Goal: Task Accomplishment & Management: Use online tool/utility

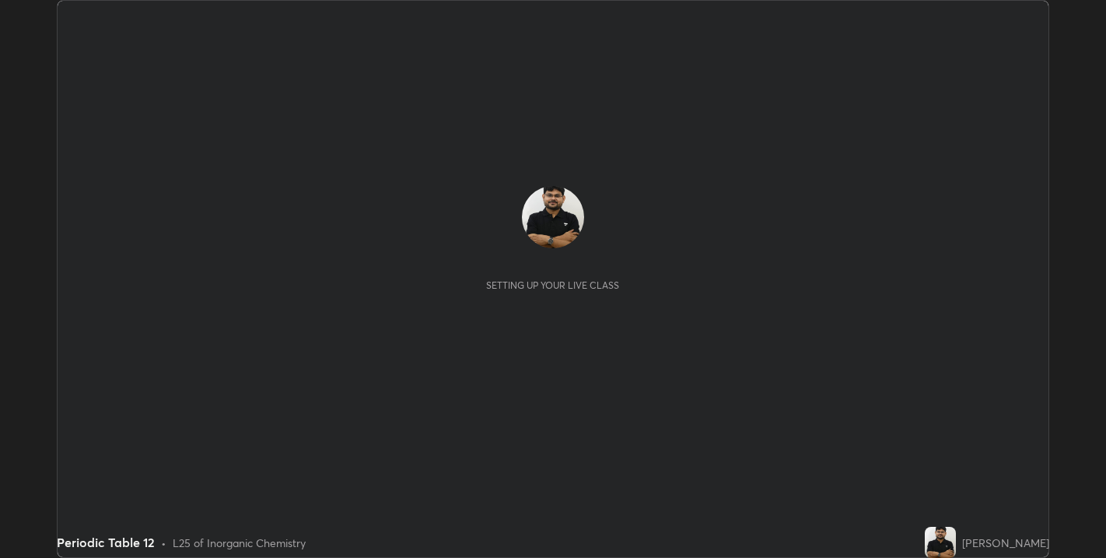
scroll to position [558, 1106]
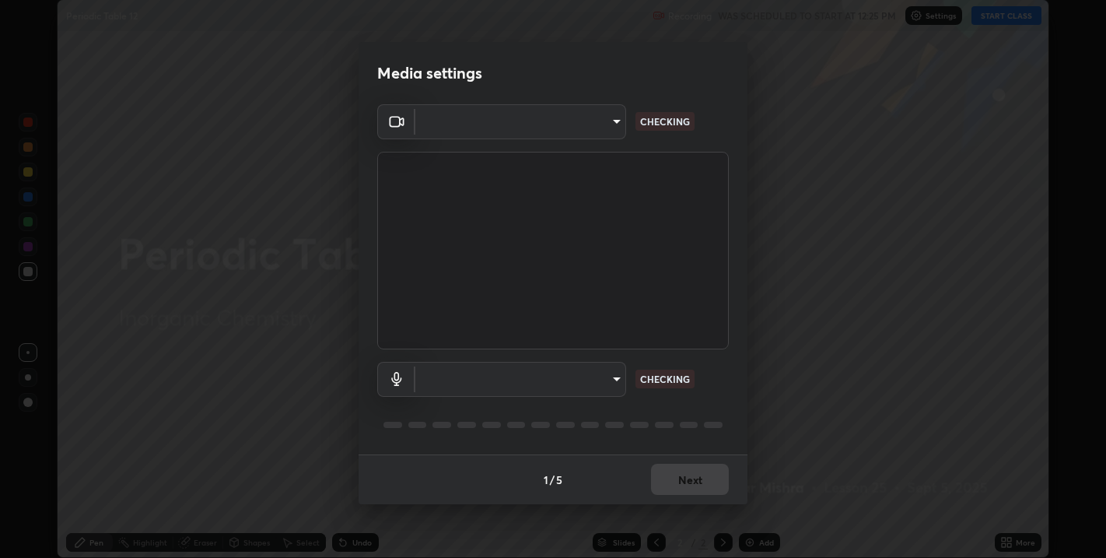
click at [520, 382] on body "Erase all Periodic Table 12 Recording WAS SCHEDULED TO START AT 12:25 PM Settin…" at bounding box center [553, 279] width 1106 height 558
type input "67417adfccfa8b42c30ef4407fe4a6c493a28e79373338af571501226f50bce5"
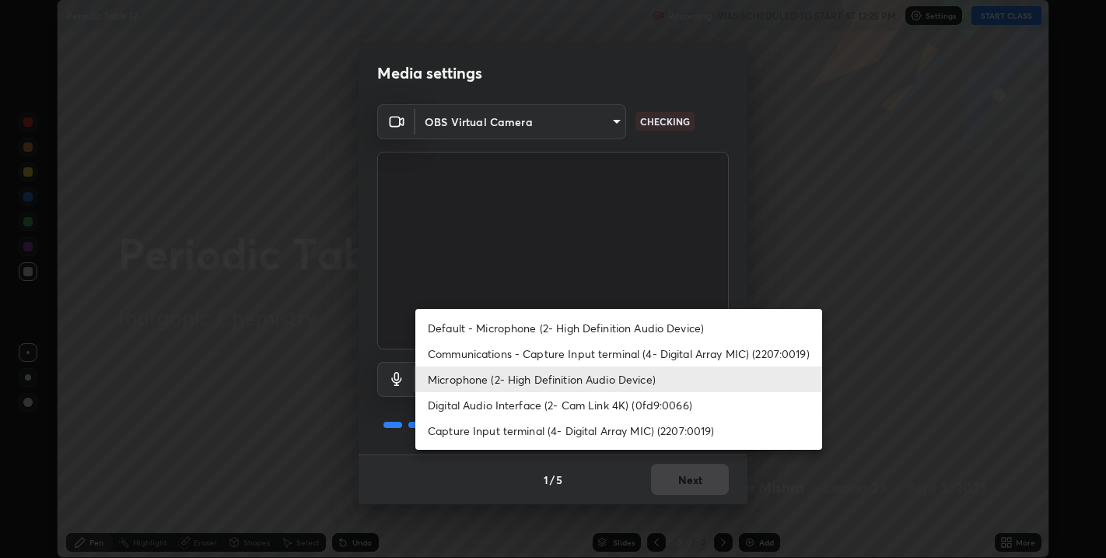
click at [464, 406] on li "Digital Audio Interface (2- Cam Link 4K) (0fd9:0066)" at bounding box center [618, 405] width 407 height 26
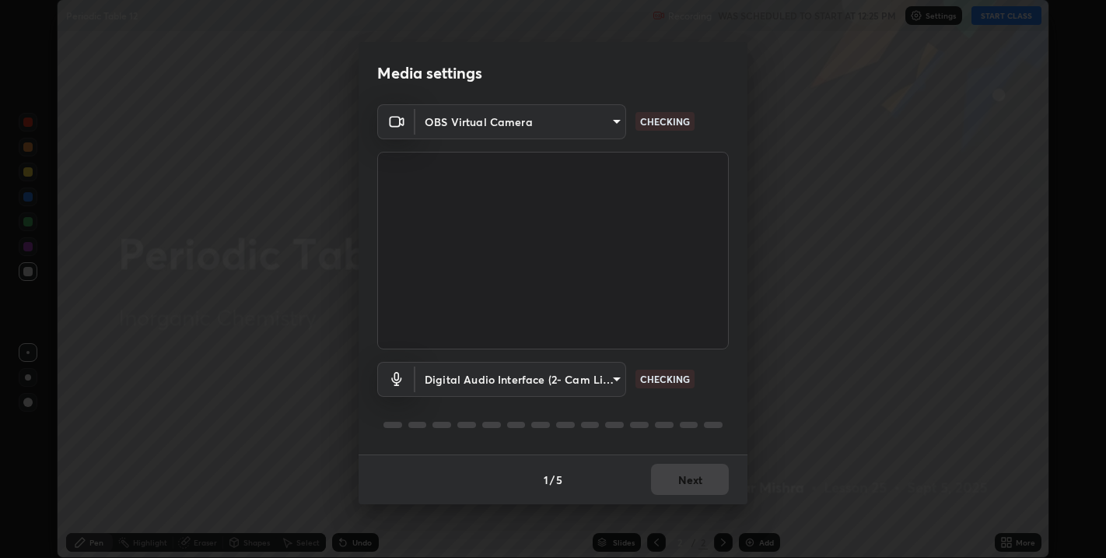
click at [484, 384] on body "Erase all Periodic Table 12 Recording WAS SCHEDULED TO START AT 12:25 PM Settin…" at bounding box center [553, 279] width 1106 height 558
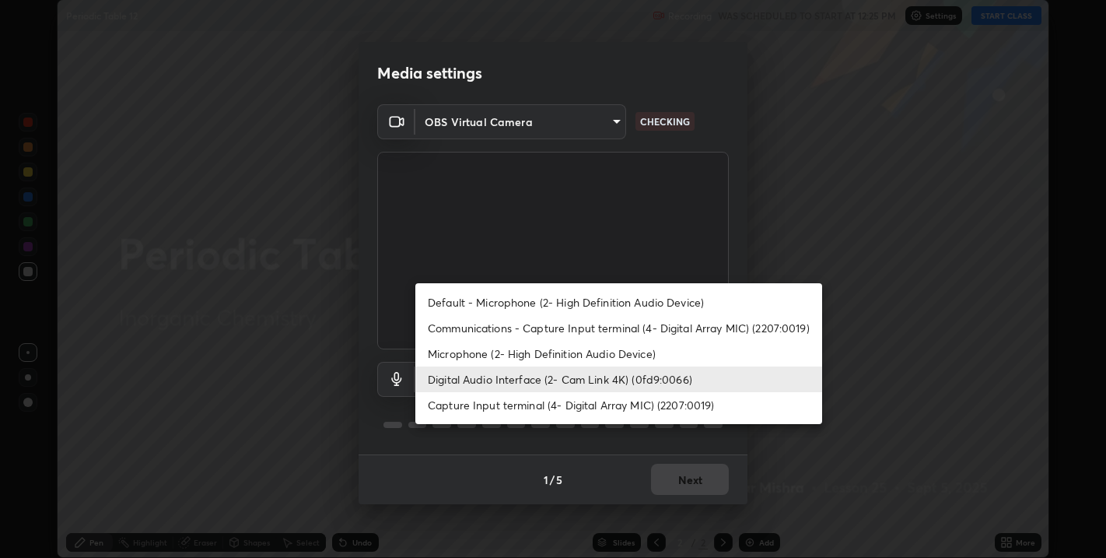
click at [475, 351] on li "Microphone (2- High Definition Audio Device)" at bounding box center [618, 354] width 407 height 26
type input "5ae5eb58a095c8d6c1905c16a689890706953ee02c64a57ea54ece677bd0501b"
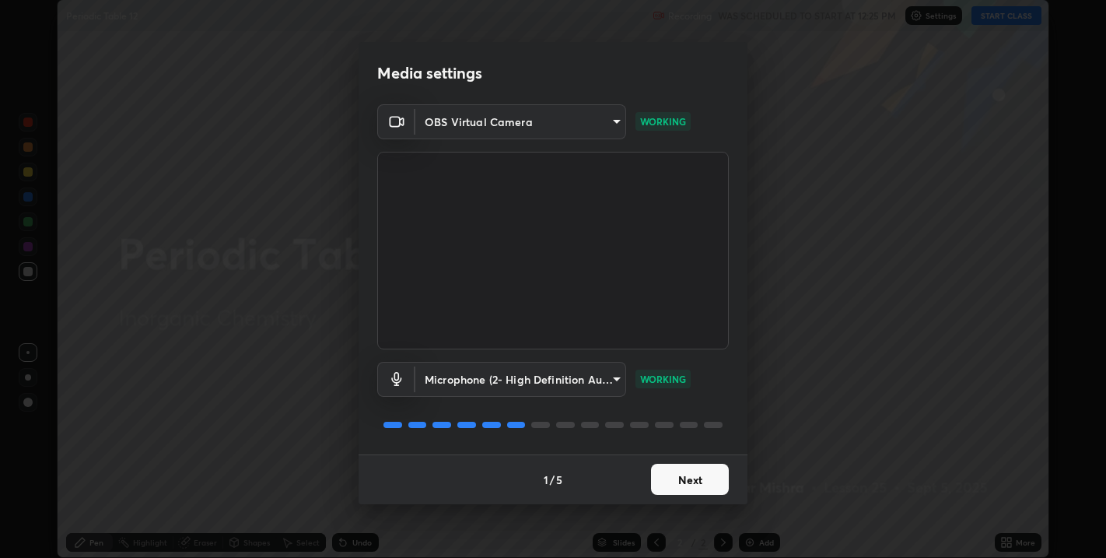
click at [685, 473] on button "Next" at bounding box center [690, 479] width 78 height 31
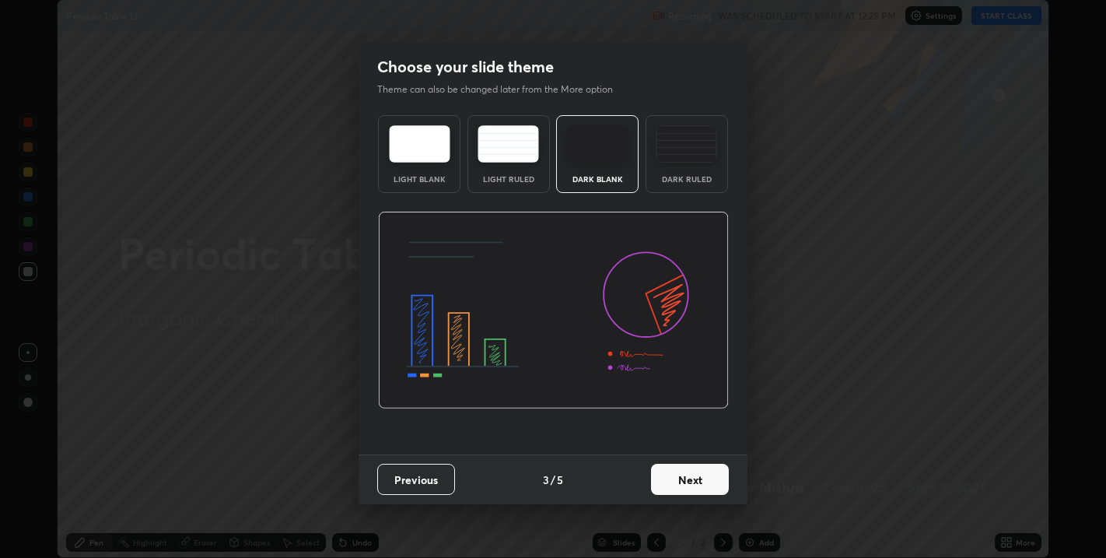
click at [692, 483] on button "Next" at bounding box center [690, 479] width 78 height 31
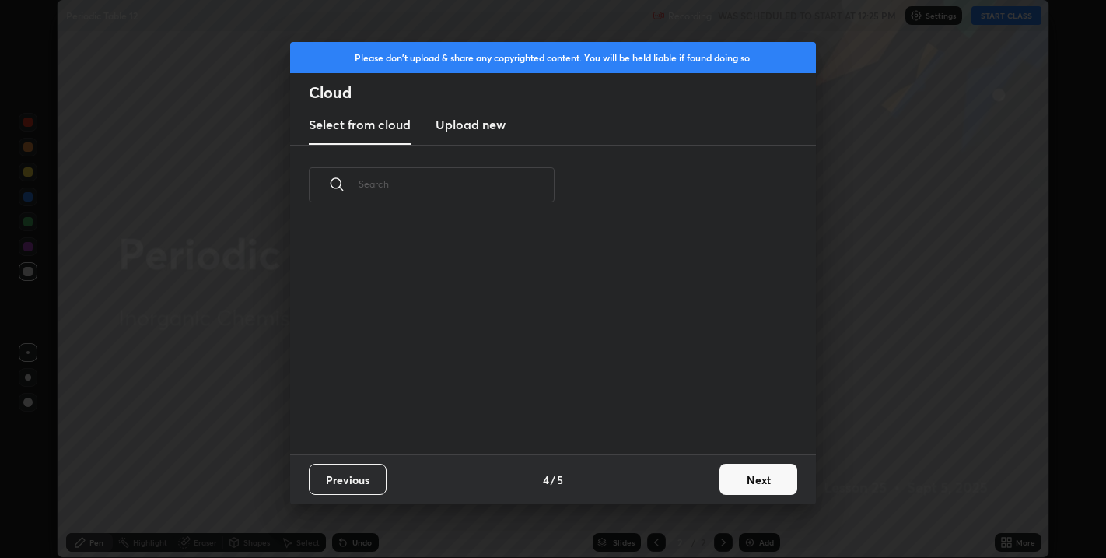
click at [755, 479] on button "Next" at bounding box center [759, 479] width 78 height 31
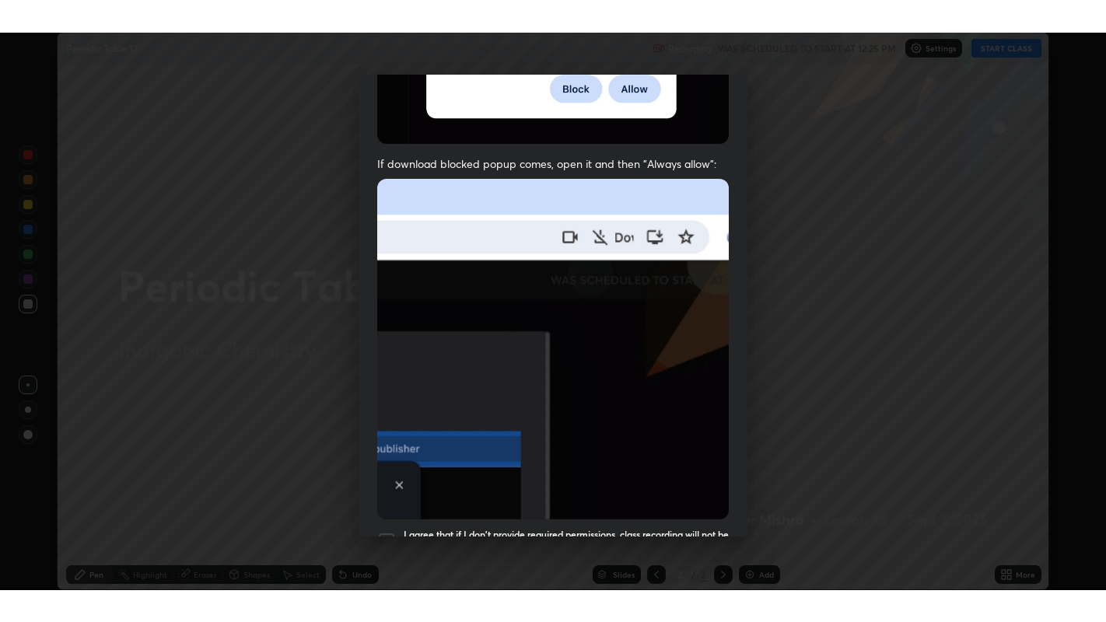
scroll to position [315, 0]
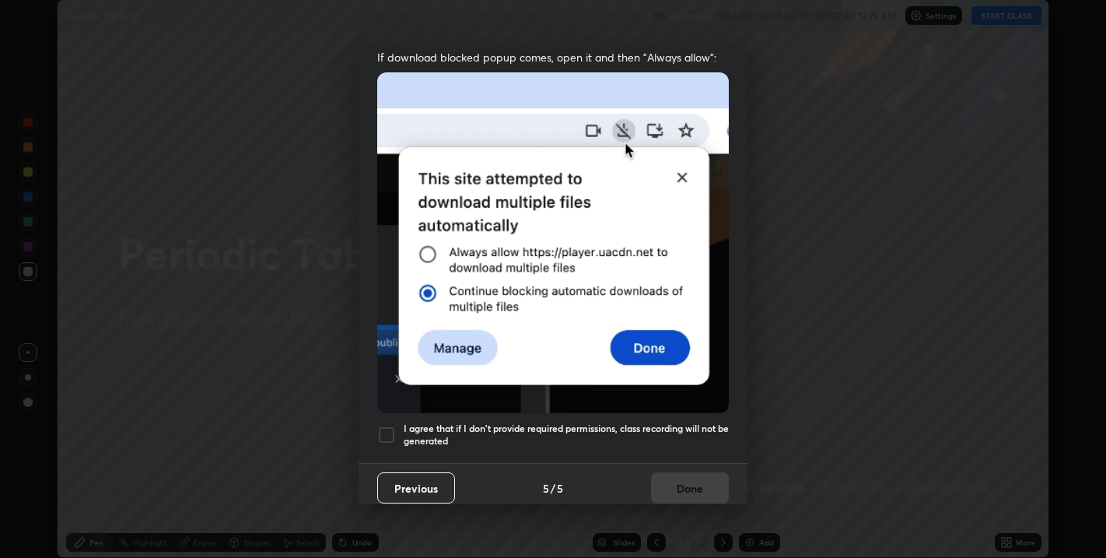
click at [630, 422] on h5 "I agree that if I don't provide required permissions, class recording will not …" at bounding box center [566, 434] width 325 height 24
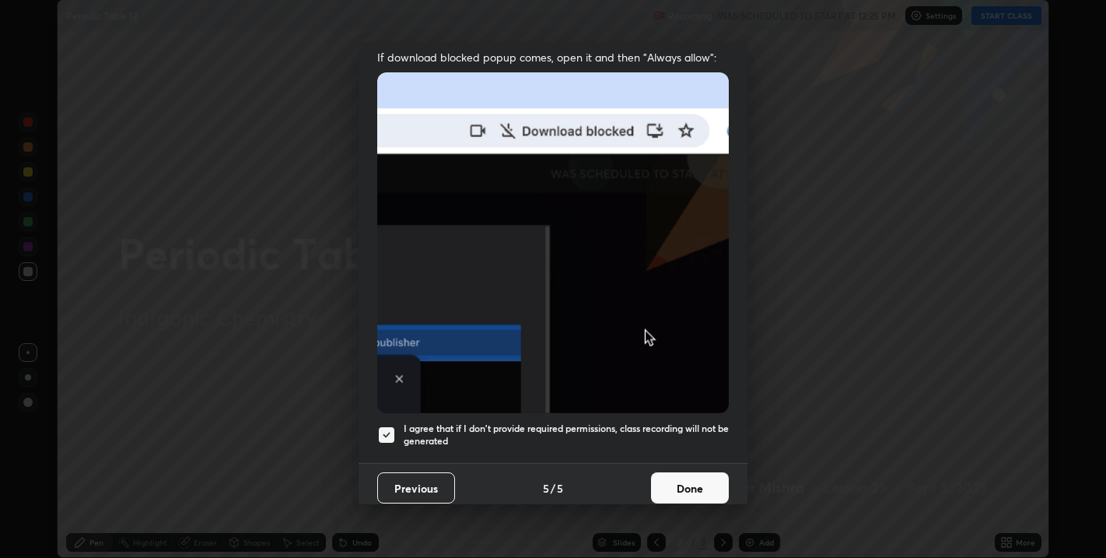
click at [678, 484] on button "Done" at bounding box center [690, 487] width 78 height 31
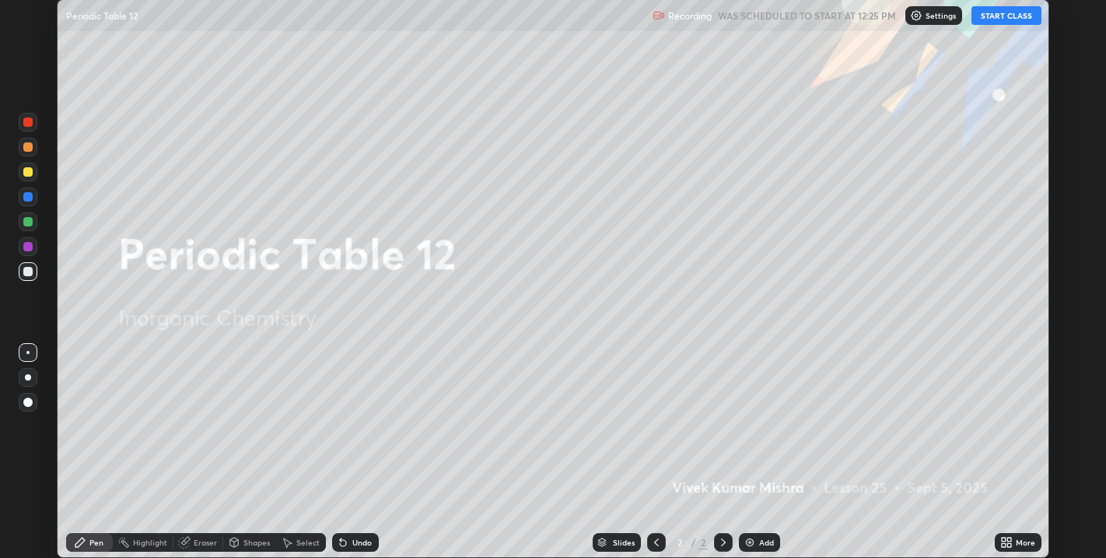
click at [992, 19] on button "START CLASS" at bounding box center [1007, 15] width 70 height 19
click at [1009, 544] on icon at bounding box center [1009, 545] width 4 height 4
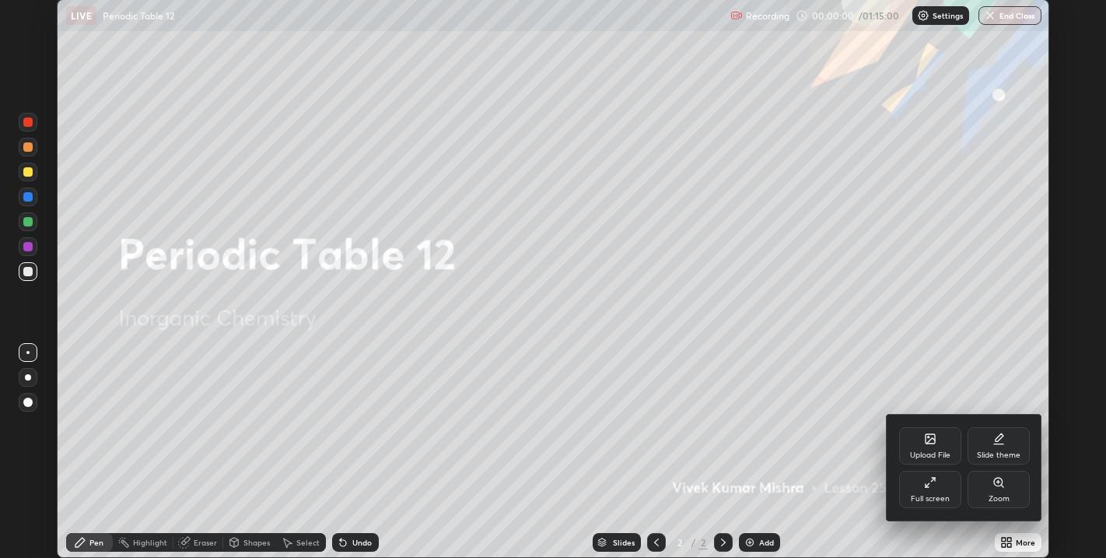
click at [924, 490] on div "Full screen" at bounding box center [930, 489] width 62 height 37
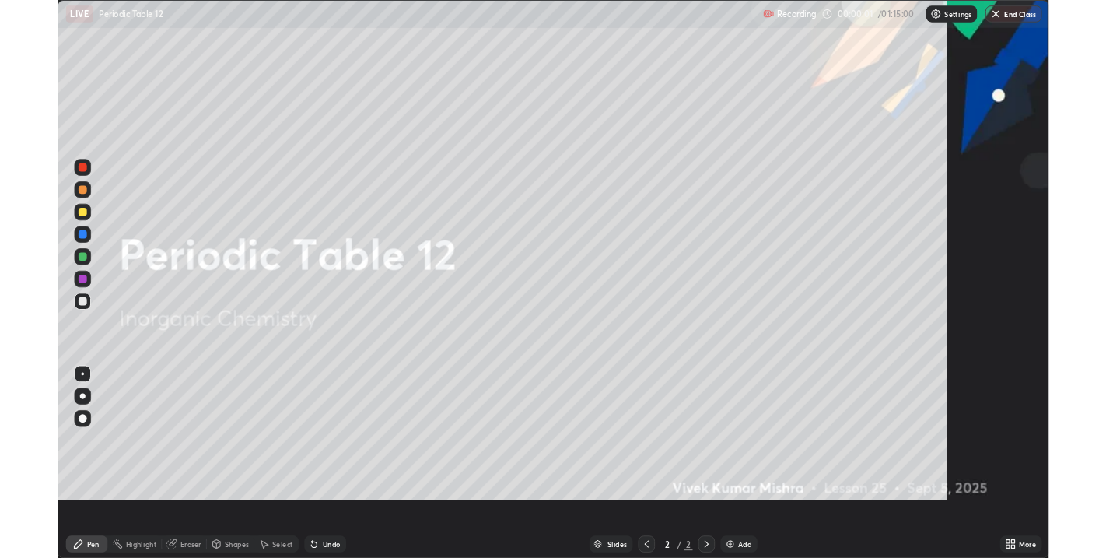
scroll to position [622, 1106]
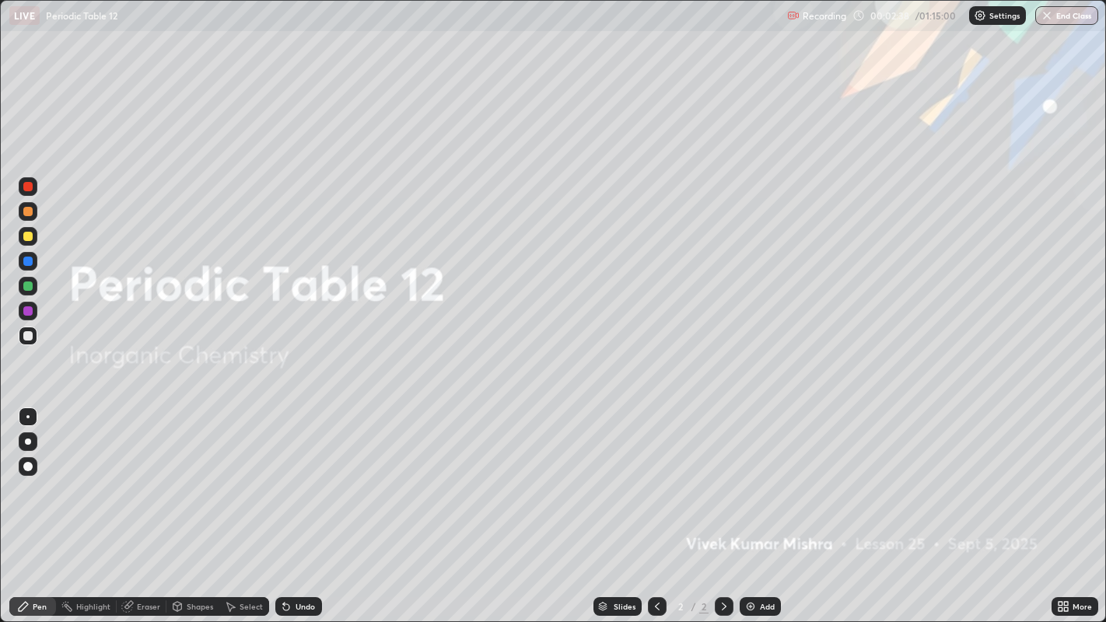
click at [286, 557] on div "Undo" at bounding box center [295, 606] width 53 height 31
click at [1075, 13] on button "End Class" at bounding box center [1066, 15] width 63 height 19
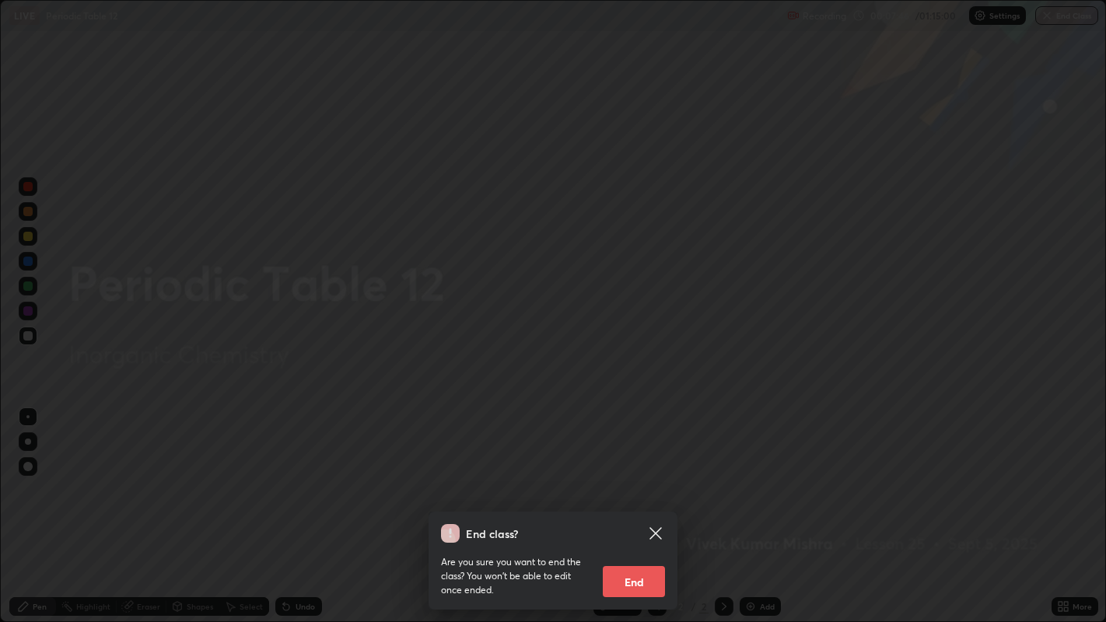
click at [646, 557] on button "End" at bounding box center [634, 581] width 62 height 31
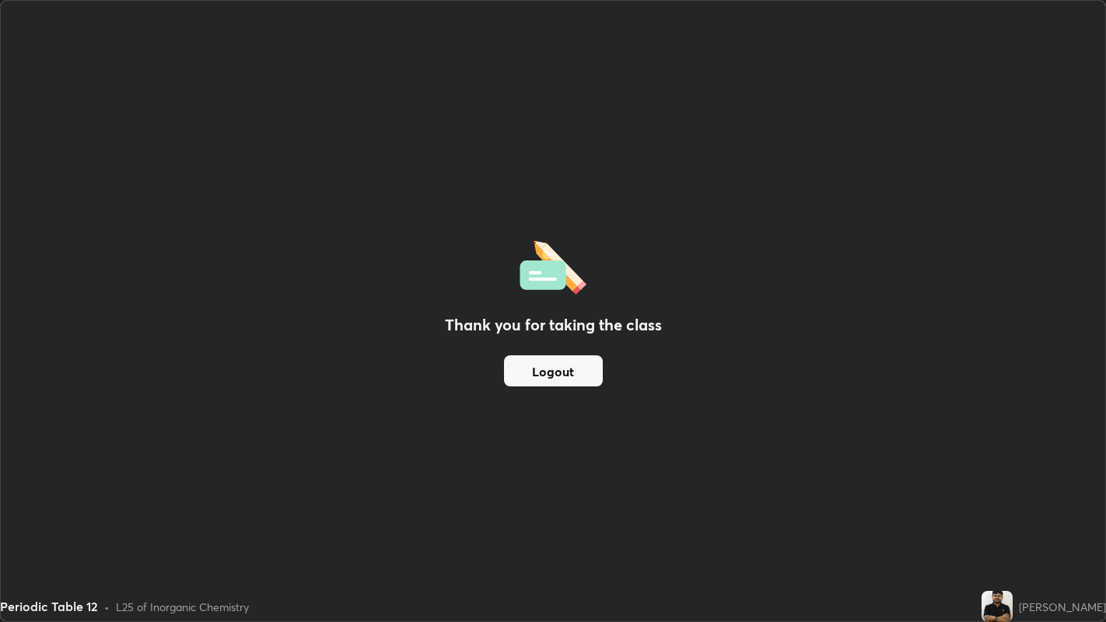
click at [1105, 541] on div "Thank you for taking the class Logout Setting up your live class" at bounding box center [553, 311] width 1106 height 622
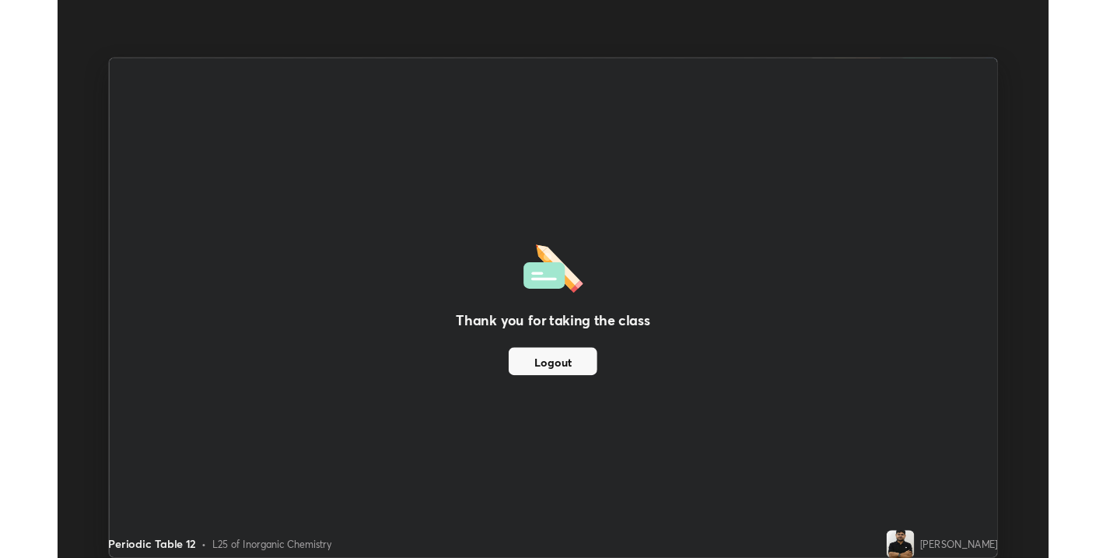
scroll to position [77231, 76682]
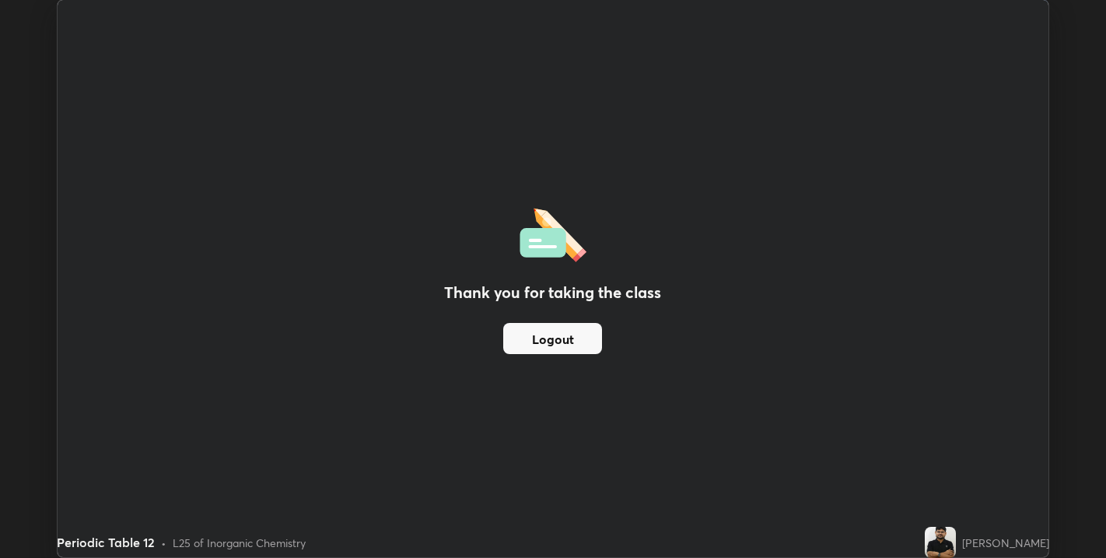
click at [627, 552] on div "Periodic Table 12 • L25 of Inorganic Chemistry" at bounding box center [488, 542] width 862 height 31
click at [1020, 395] on div "Thank you for taking the class Logout" at bounding box center [553, 278] width 991 height 557
click at [1038, 502] on div "Thank you for taking the class Logout" at bounding box center [553, 278] width 991 height 557
click at [1073, 492] on div "Thank you for taking the class Logout Setting up your live class" at bounding box center [553, 279] width 1106 height 558
click at [1073, 526] on div "Thank you for taking the class Logout Setting up your live class" at bounding box center [553, 279] width 1106 height 558
